Goal: Go to known website: Access a specific website the user already knows

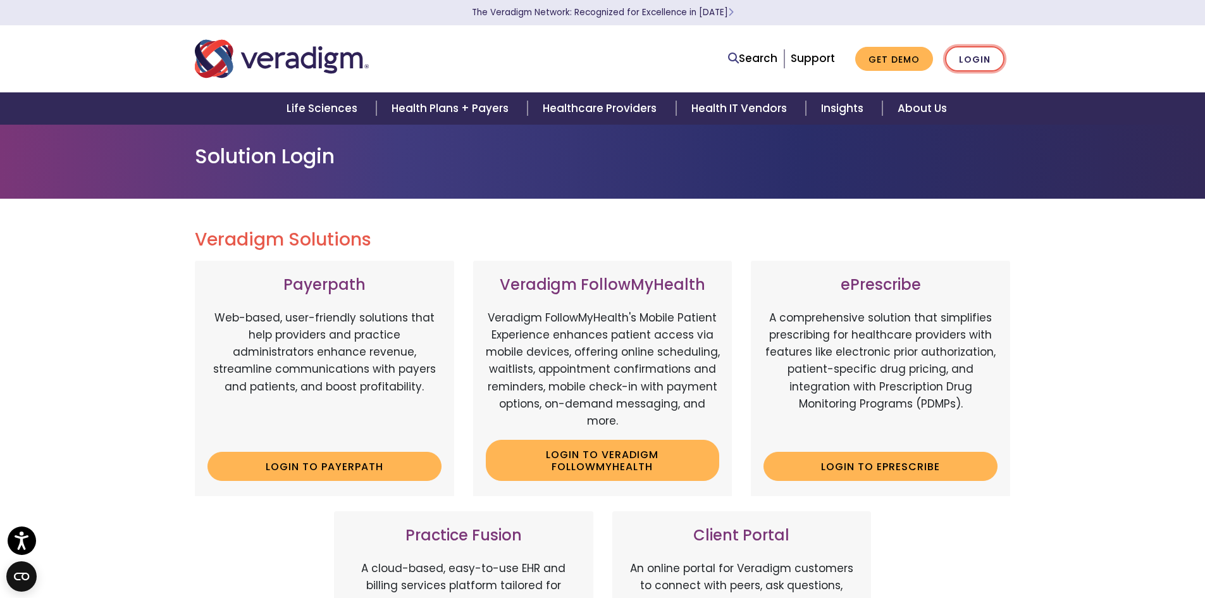
click at [984, 58] on link "Login" at bounding box center [974, 59] width 59 height 26
click at [971, 64] on link "Login" at bounding box center [974, 59] width 59 height 26
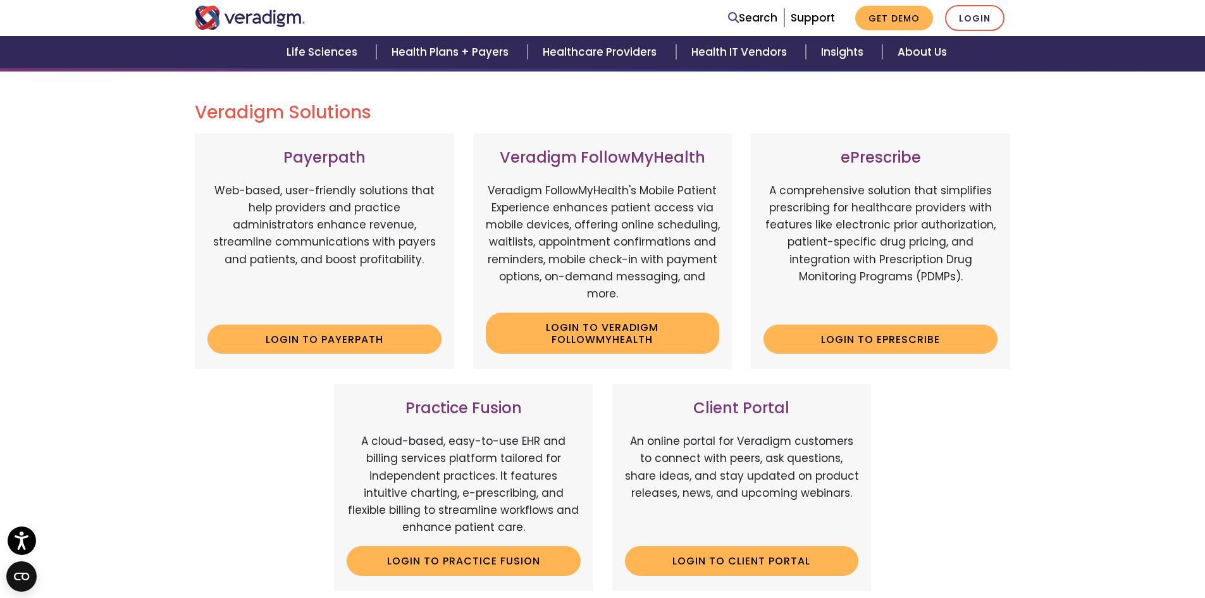
scroll to position [127, 0]
click at [885, 347] on link "Login to ePrescribe" at bounding box center [881, 339] width 234 height 29
